Goal: Task Accomplishment & Management: Use online tool/utility

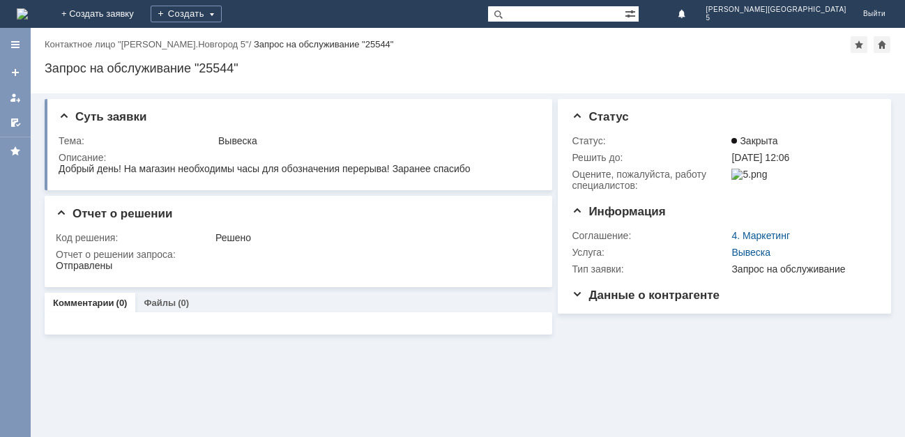
click at [28, 8] on img at bounding box center [22, 13] width 11 height 11
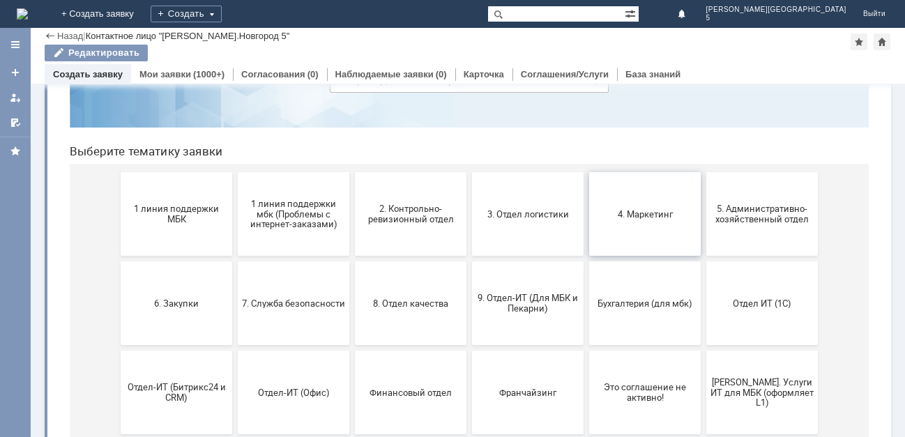
scroll to position [139, 0]
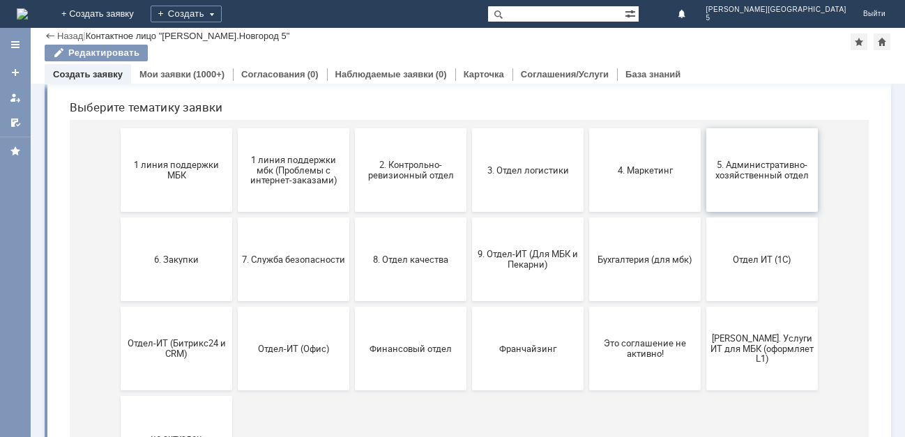
click at [752, 164] on span "5. Административно-хозяйственный отдел" at bounding box center [761, 170] width 103 height 21
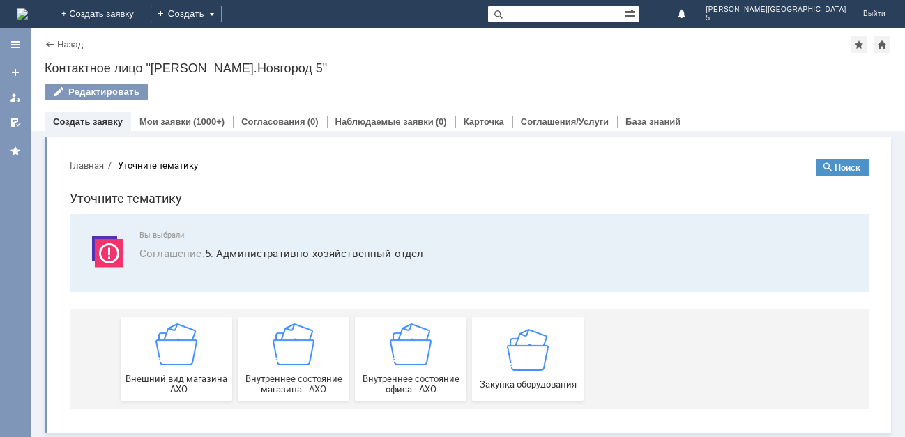
scroll to position [2, 0]
click at [284, 353] on img at bounding box center [294, 343] width 42 height 42
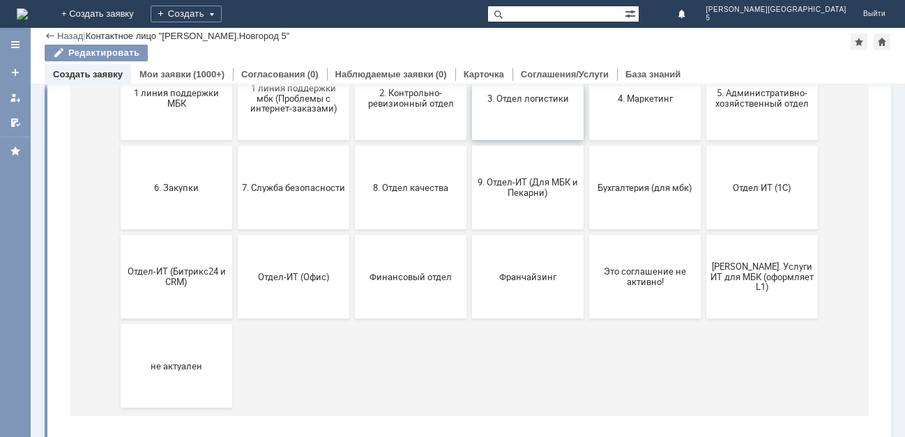
scroll to position [142, 0]
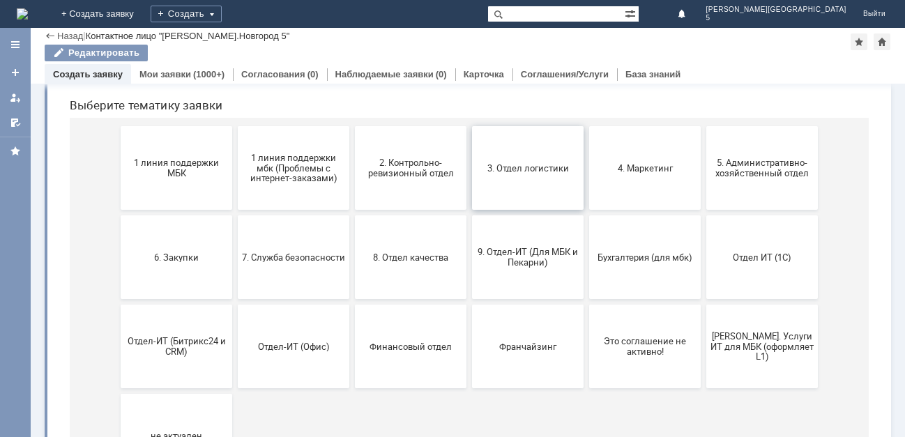
click at [520, 169] on span "3. Отдел логистики" at bounding box center [527, 167] width 103 height 10
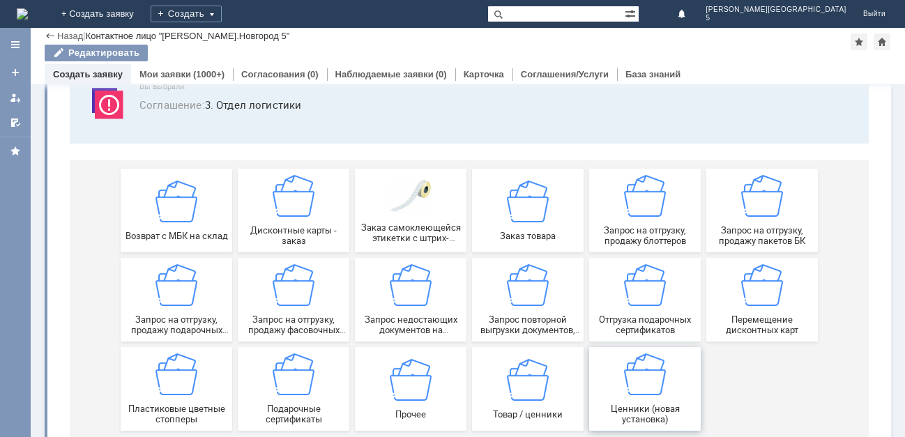
scroll to position [133, 0]
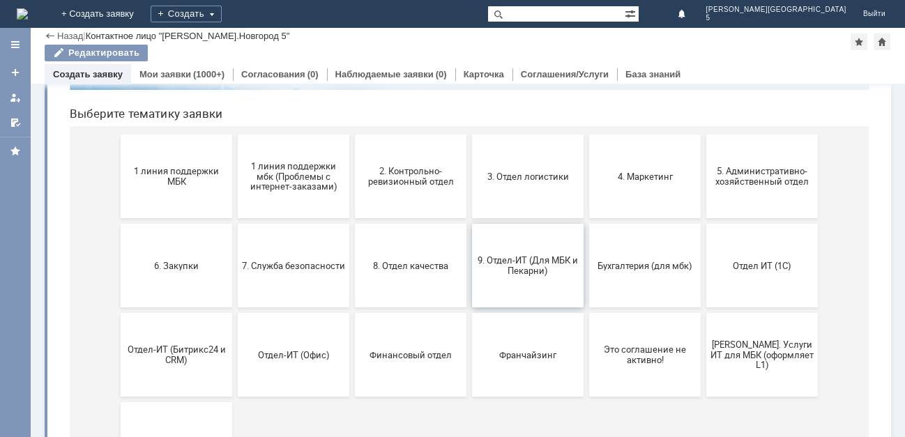
click at [524, 267] on span "9. Отдел-ИТ (Для МБК и Пекарни)" at bounding box center [527, 265] width 103 height 21
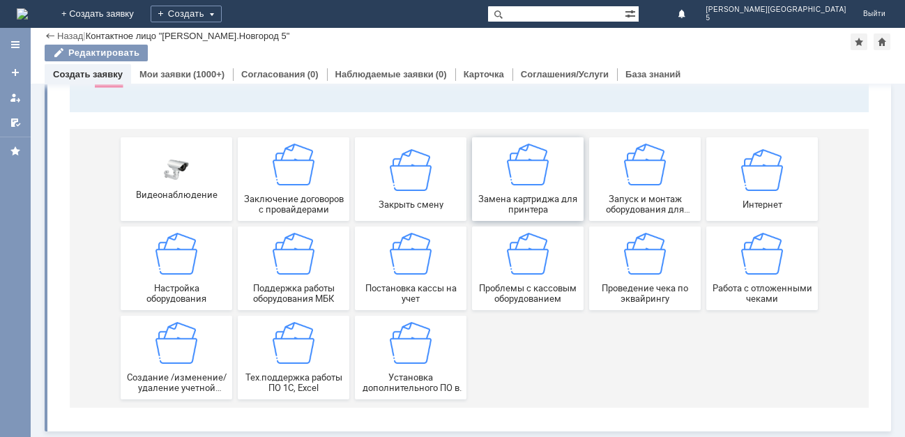
click at [523, 184] on img at bounding box center [528, 165] width 42 height 42
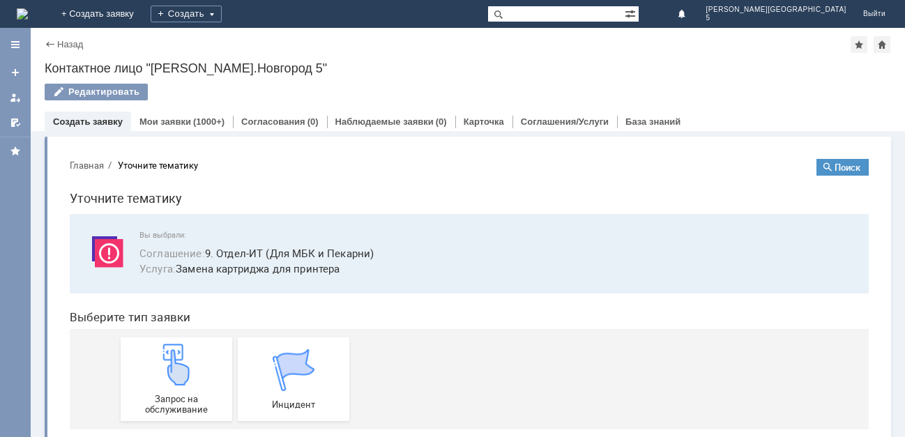
scroll to position [22, 0]
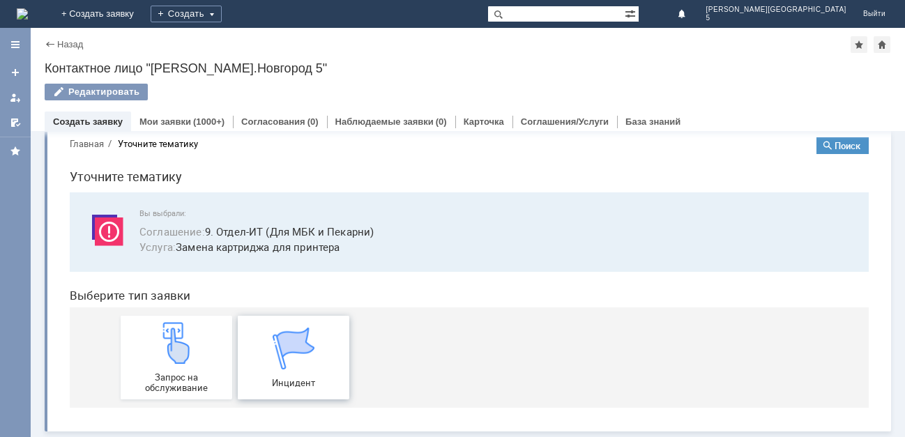
click at [250, 357] on div "Инцидент" at bounding box center [293, 358] width 103 height 61
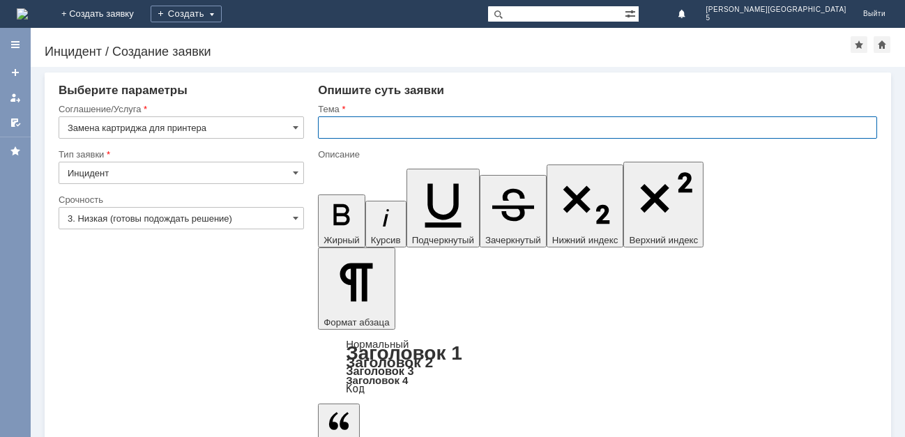
click at [359, 119] on input "text" at bounding box center [597, 127] width 559 height 22
click at [353, 128] on input "картртдж" at bounding box center [597, 127] width 559 height 22
type input "картридж"
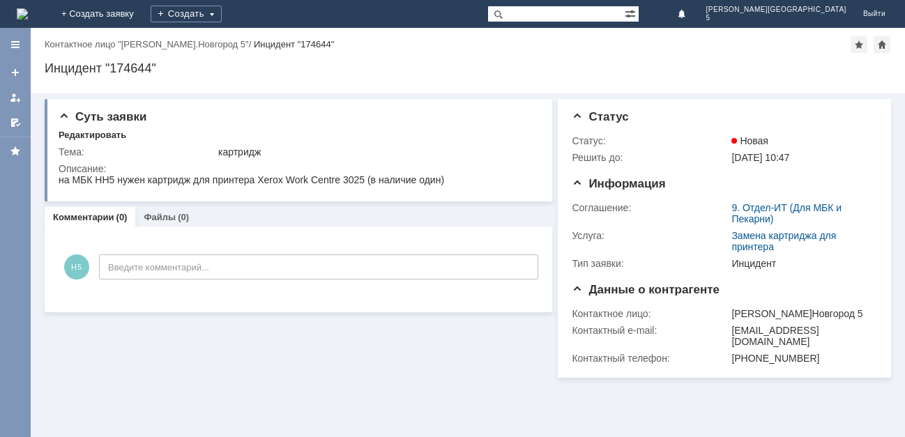
click at [28, 11] on img at bounding box center [22, 13] width 11 height 11
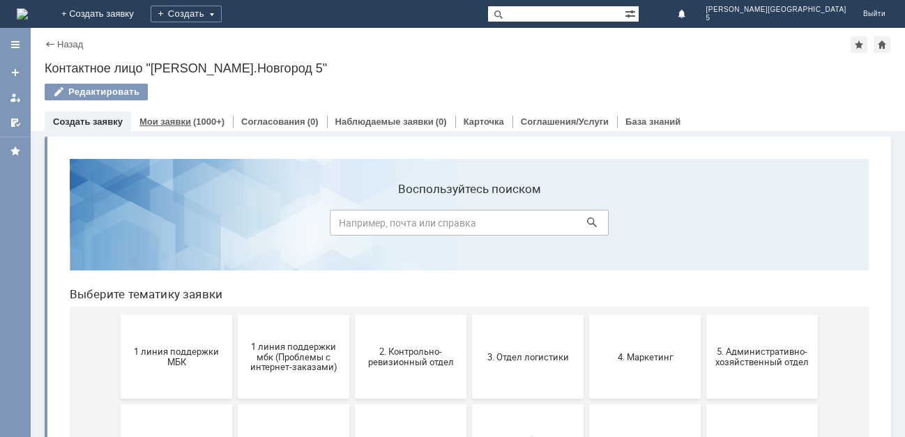
click at [185, 123] on link "Мои заявки" at bounding box center [165, 121] width 52 height 10
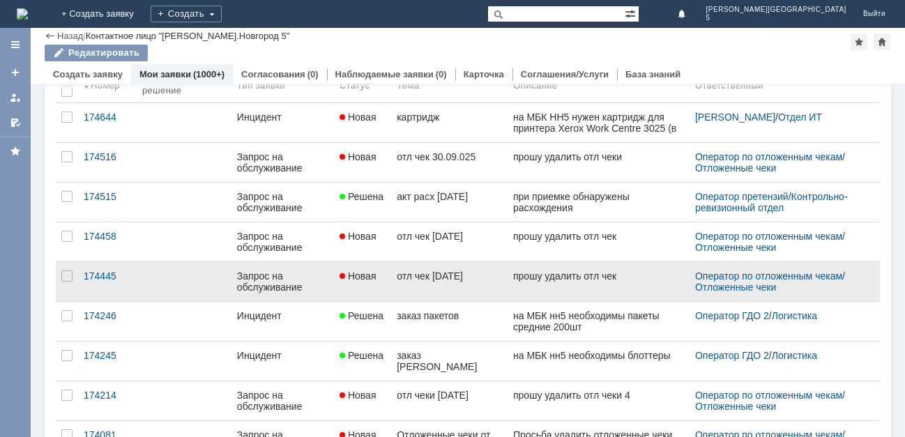
scroll to position [70, 0]
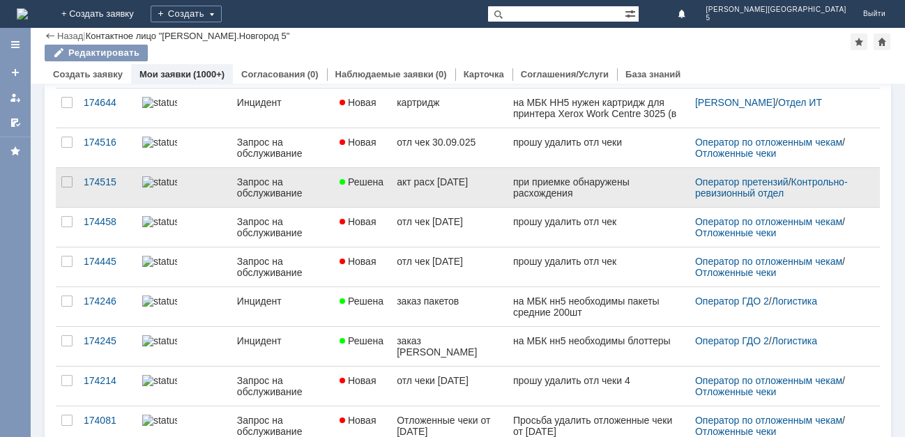
click at [374, 179] on span "Решена" at bounding box center [361, 181] width 44 height 11
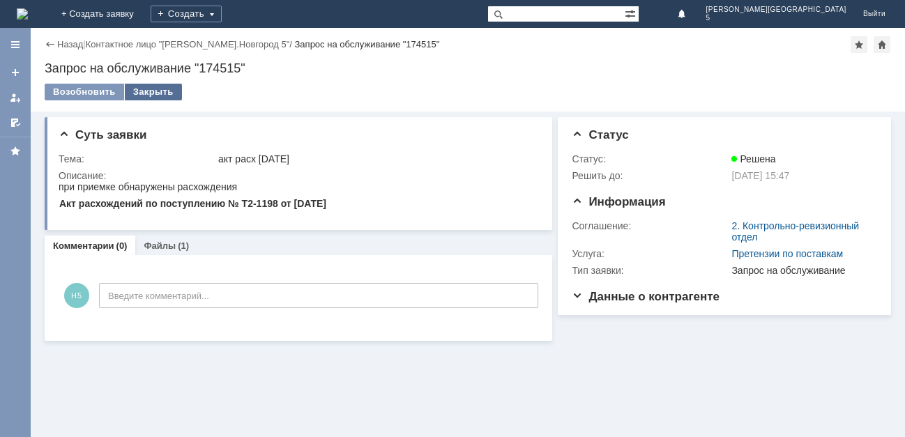
click at [144, 89] on div "Закрыть" at bounding box center [153, 92] width 57 height 17
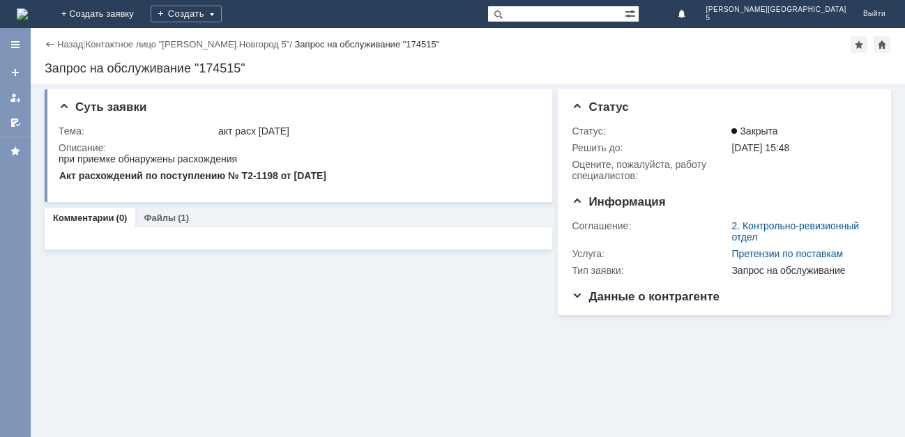
click at [28, 8] on img at bounding box center [22, 13] width 11 height 11
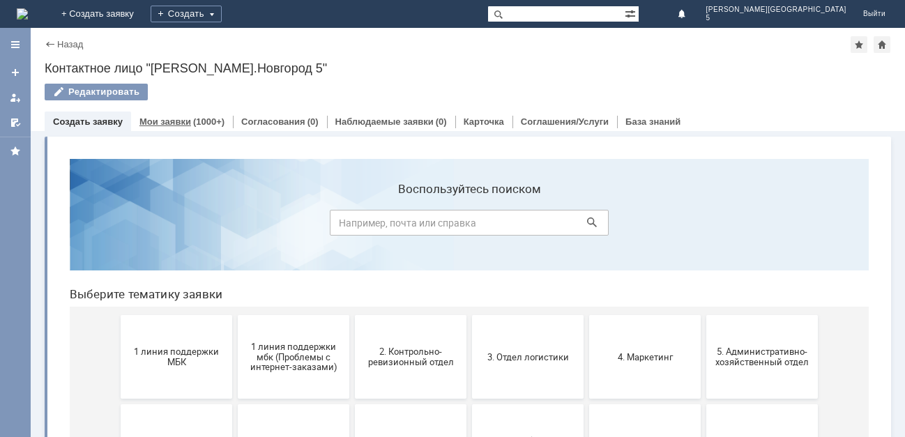
click at [179, 122] on link "Мои заявки" at bounding box center [165, 121] width 52 height 10
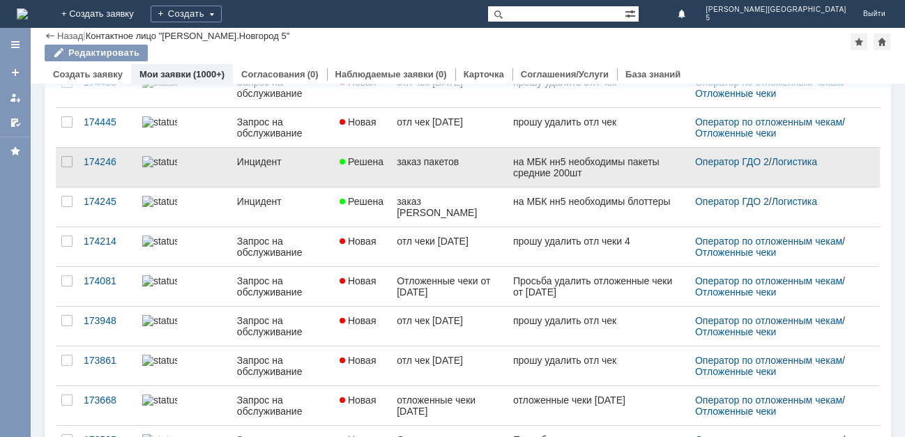
click at [360, 160] on span "Решена" at bounding box center [361, 161] width 44 height 11
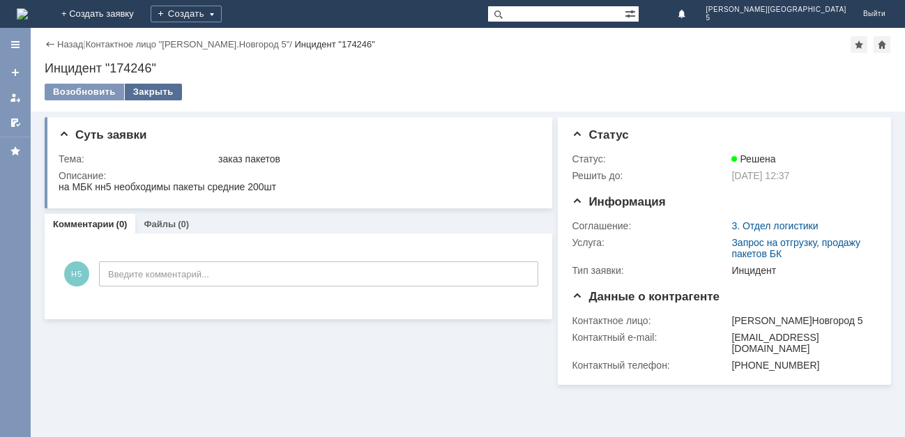
click at [161, 93] on div "Закрыть" at bounding box center [153, 92] width 57 height 17
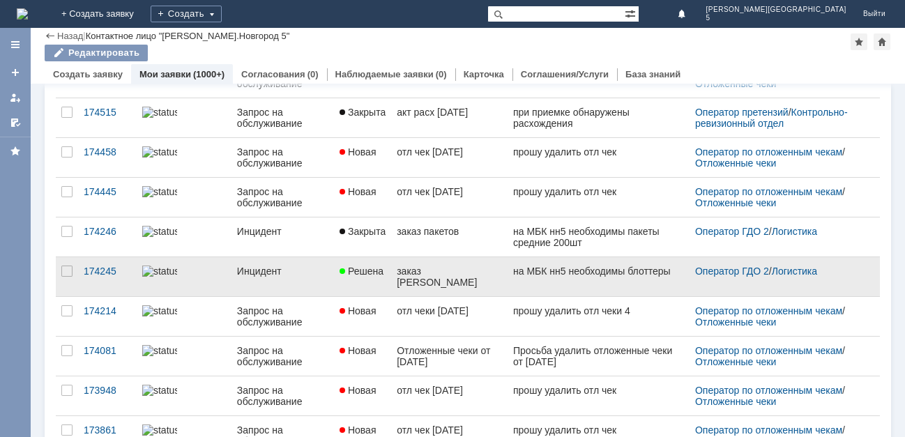
click at [412, 273] on div "заказ [PERSON_NAME]" at bounding box center [449, 277] width 105 height 22
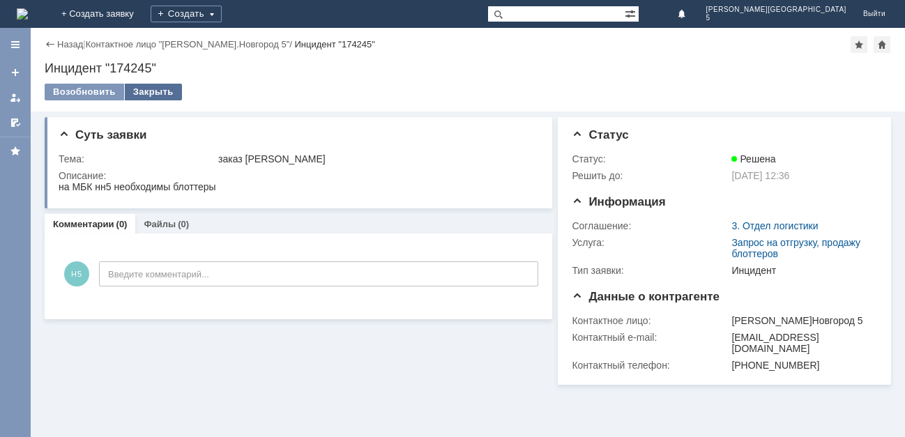
click at [137, 86] on div "Закрыть" at bounding box center [153, 92] width 57 height 17
